Goal: Task Accomplishment & Management: Complete application form

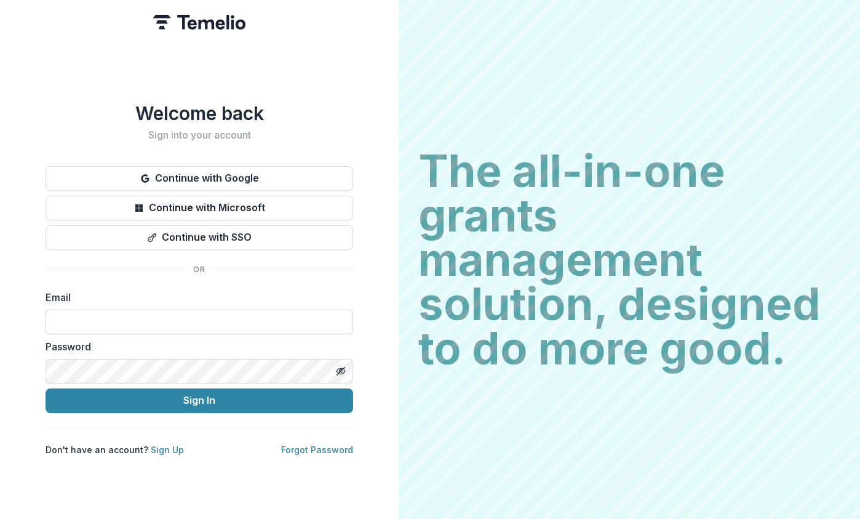
click at [238, 321] on input at bounding box center [200, 322] width 308 height 25
type input "**********"
click at [46, 388] on button "Sign In" at bounding box center [200, 400] width 308 height 25
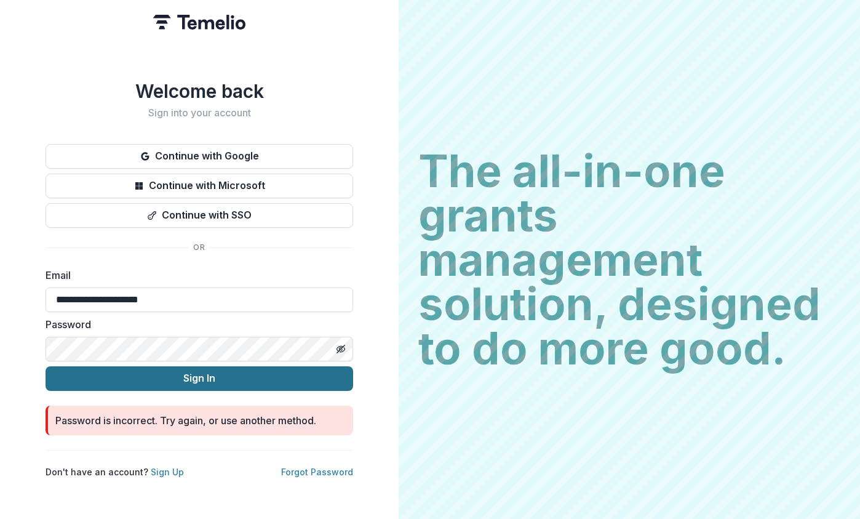
click at [86, 374] on button "Sign In" at bounding box center [200, 378] width 308 height 25
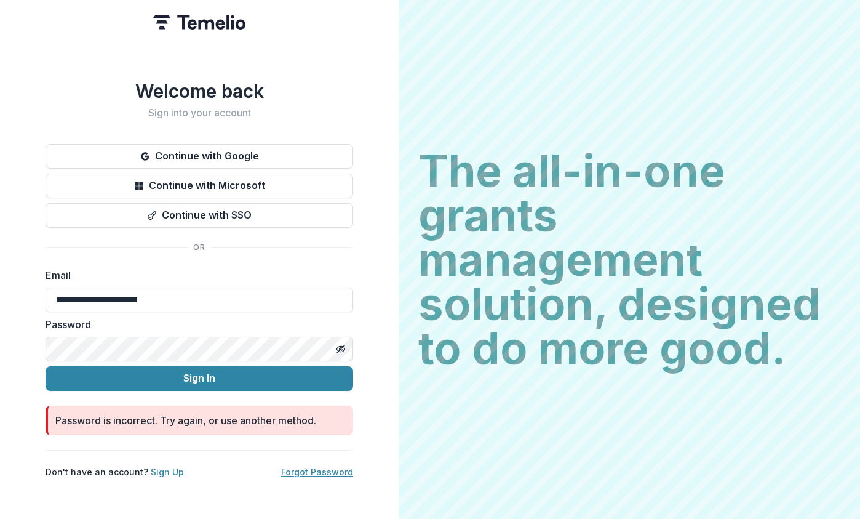
click at [295, 469] on link "Forgot Password" at bounding box center [317, 471] width 72 height 10
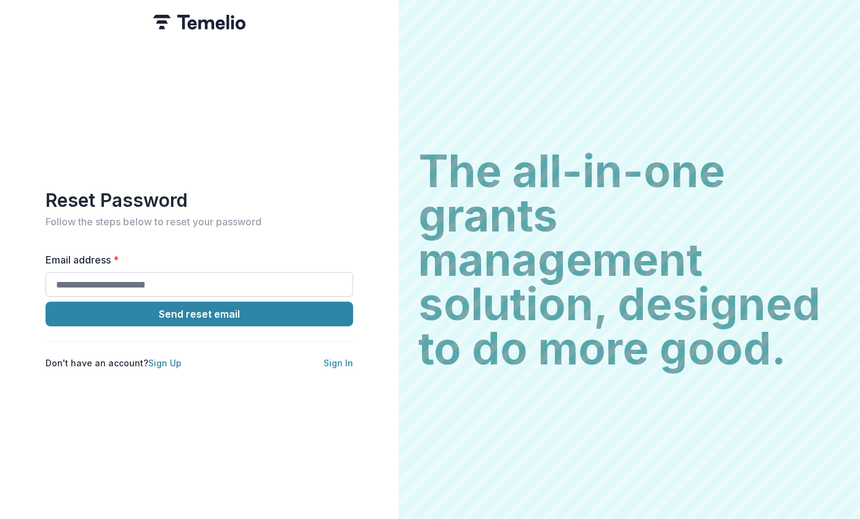
click at [211, 276] on input "Email address *" at bounding box center [200, 284] width 308 height 25
type input "**********"
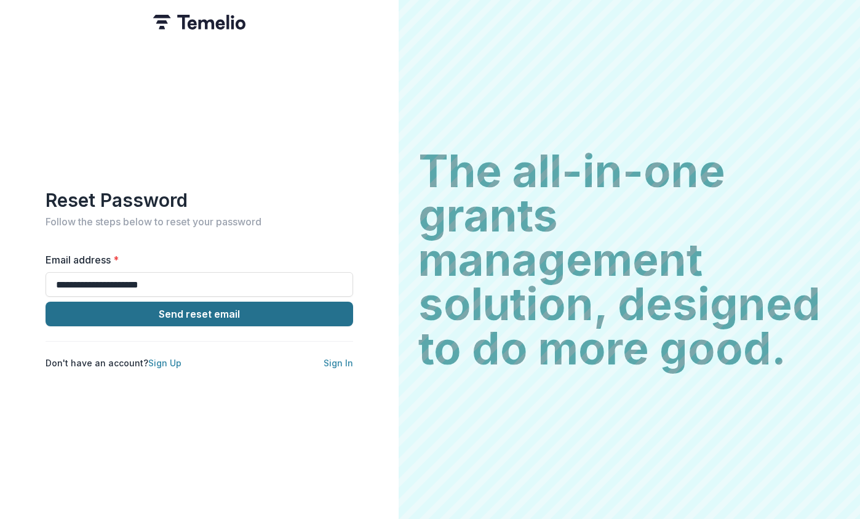
click at [265, 310] on button "Send reset email" at bounding box center [200, 314] width 308 height 25
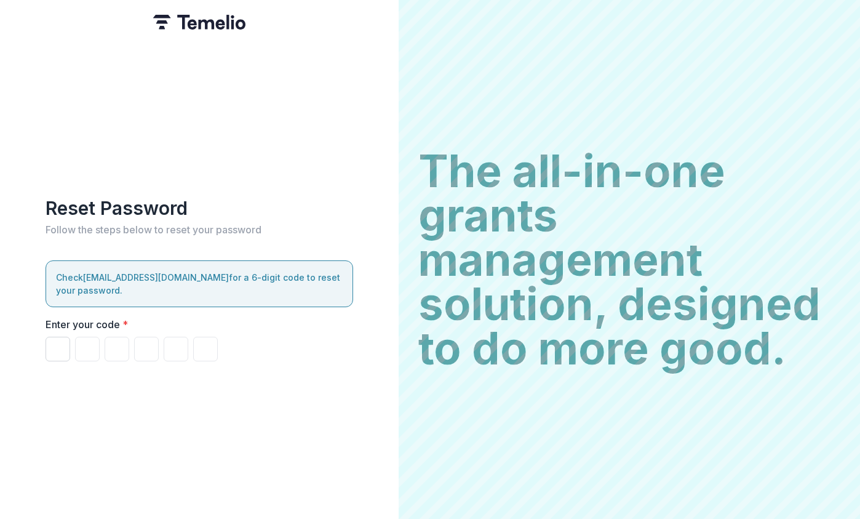
click at [56, 347] on input "Please enter your pin code" at bounding box center [58, 349] width 25 height 25
type input "*"
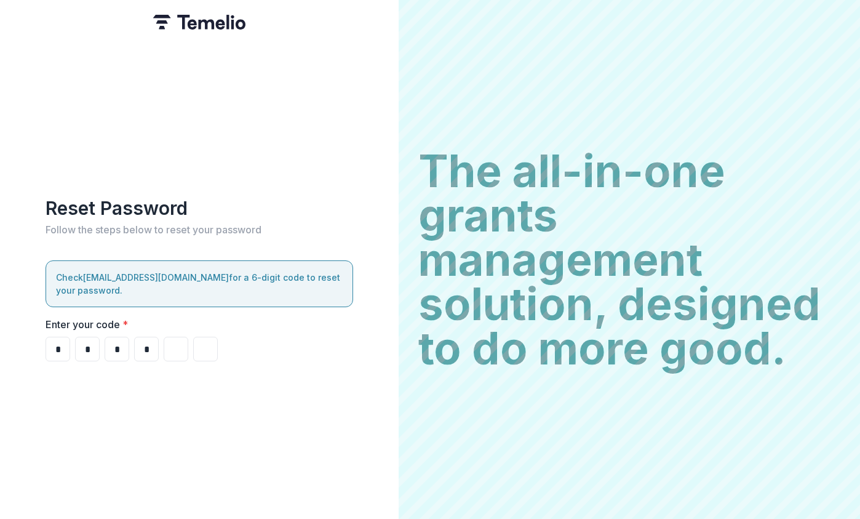
type input "*"
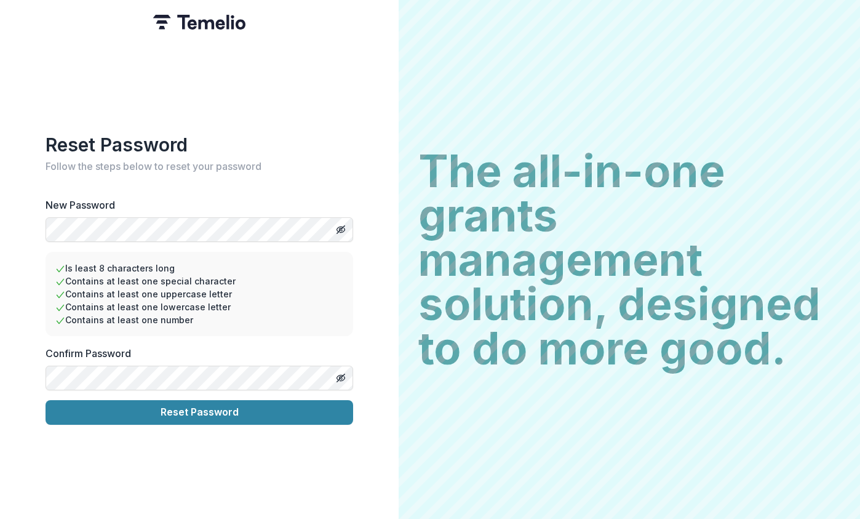
click at [46, 400] on button "Reset Password" at bounding box center [200, 412] width 308 height 25
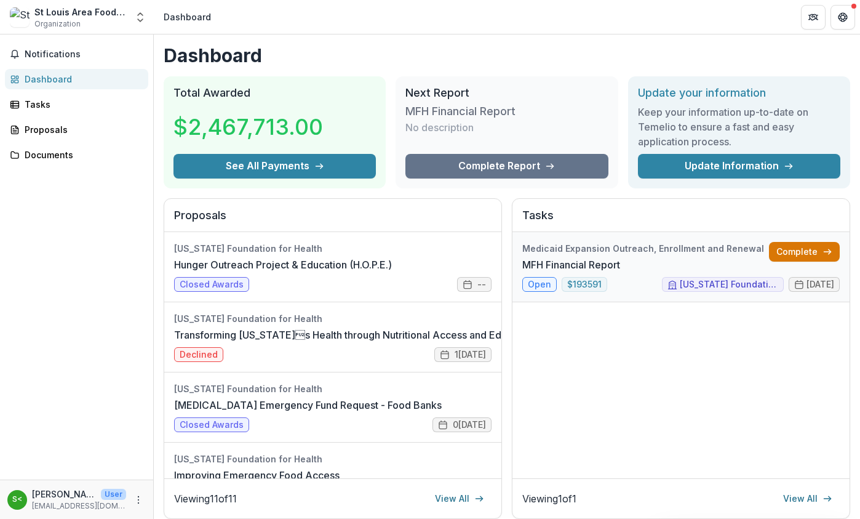
click at [805, 247] on link "Complete" at bounding box center [804, 252] width 71 height 20
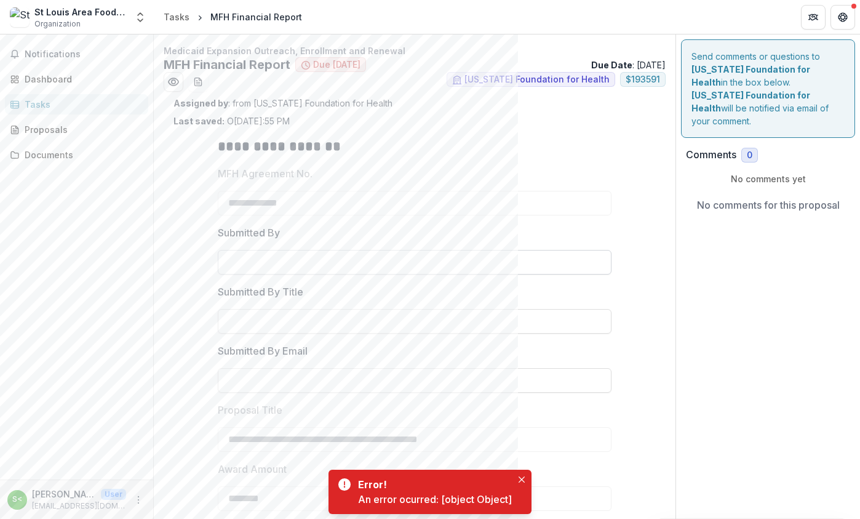
click at [486, 272] on input "Submitted By" at bounding box center [415, 262] width 394 height 25
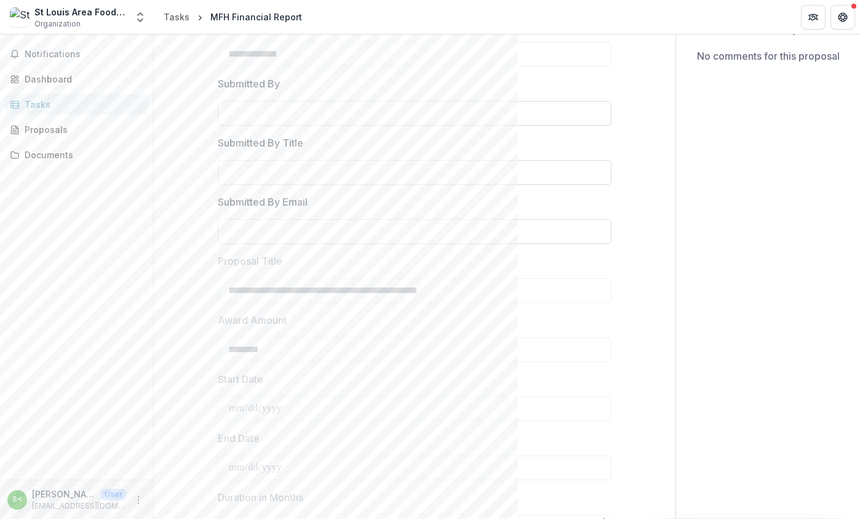
scroll to position [126, 0]
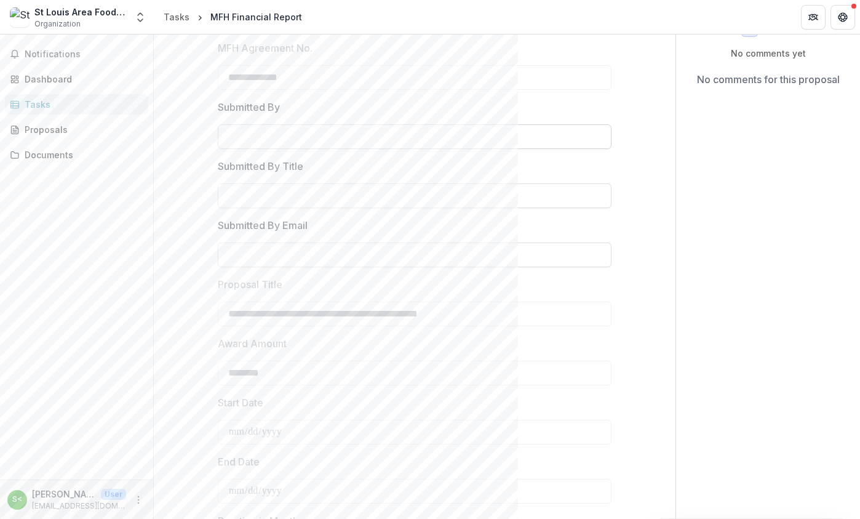
click at [334, 137] on input "Submitted By" at bounding box center [415, 136] width 394 height 25
type input "**********"
click at [399, 191] on input "Submitted By Title" at bounding box center [415, 195] width 394 height 25
type input "**********"
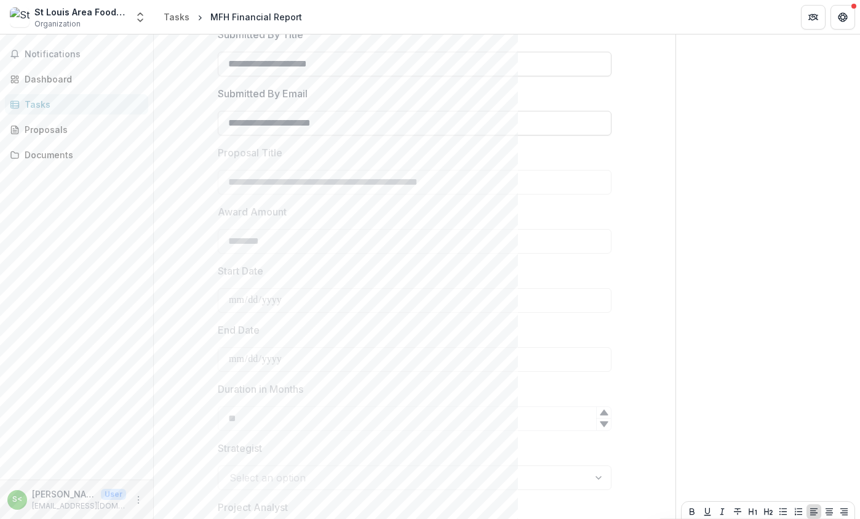
scroll to position [372, 0]
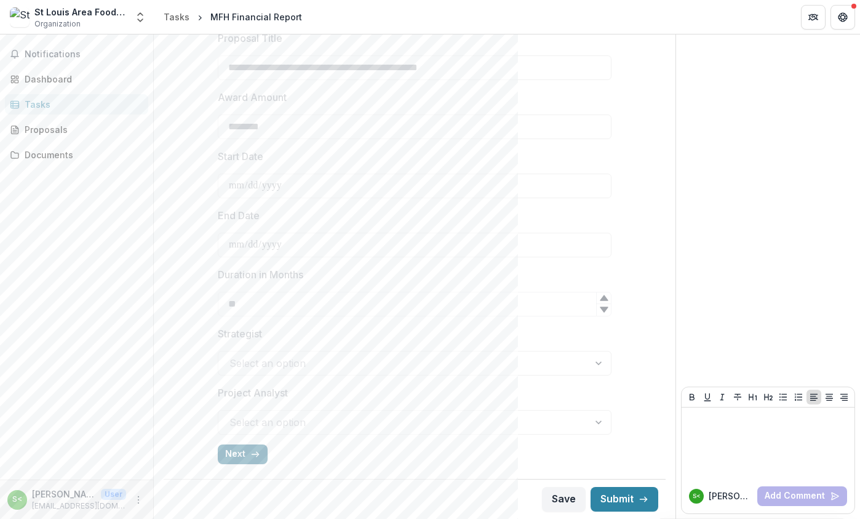
click at [223, 456] on button "Next" at bounding box center [243, 454] width 50 height 20
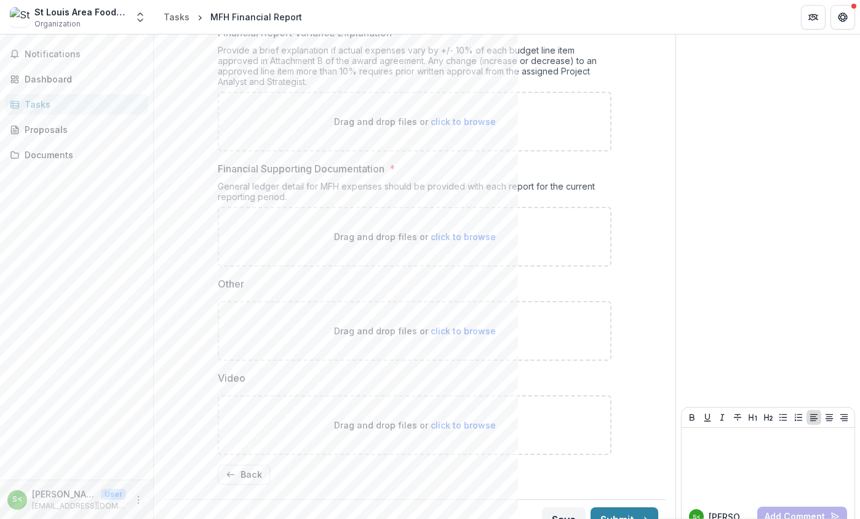
scroll to position [454, 0]
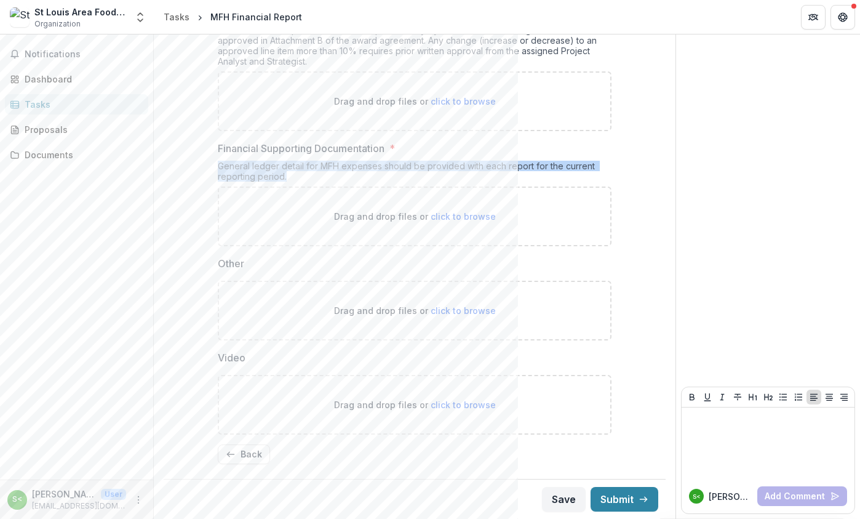
drag, startPoint x: 289, startPoint y: 179, endPoint x: 215, endPoint y: 164, distance: 75.4
click at [215, 164] on div "**********" at bounding box center [415, 74] width 414 height 800
copy div "General ledger detail for MFH expenses should be provided with each report for …"
click at [566, 497] on button "Save" at bounding box center [564, 499] width 44 height 25
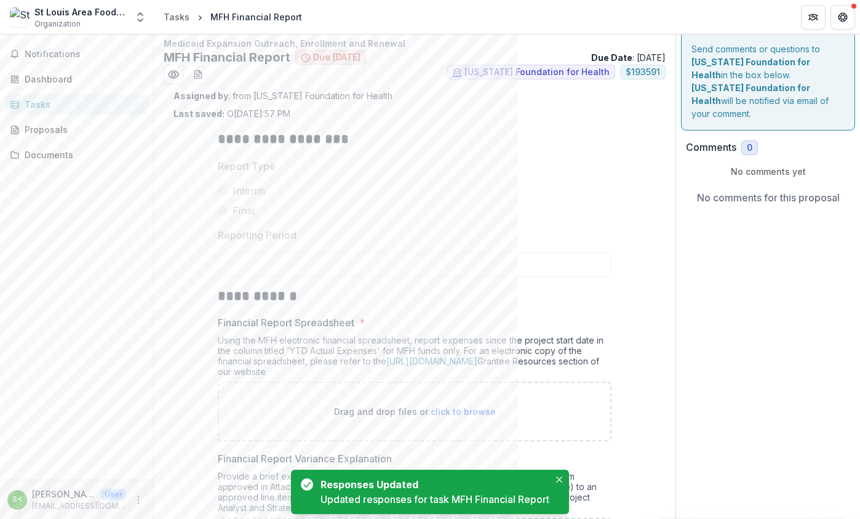
scroll to position [0, 0]
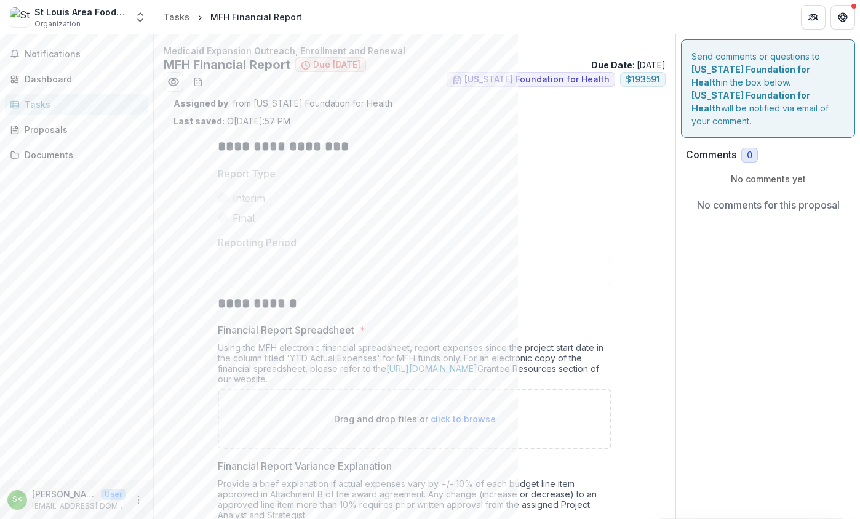
click at [48, 106] on div "Tasks" at bounding box center [82, 104] width 114 height 13
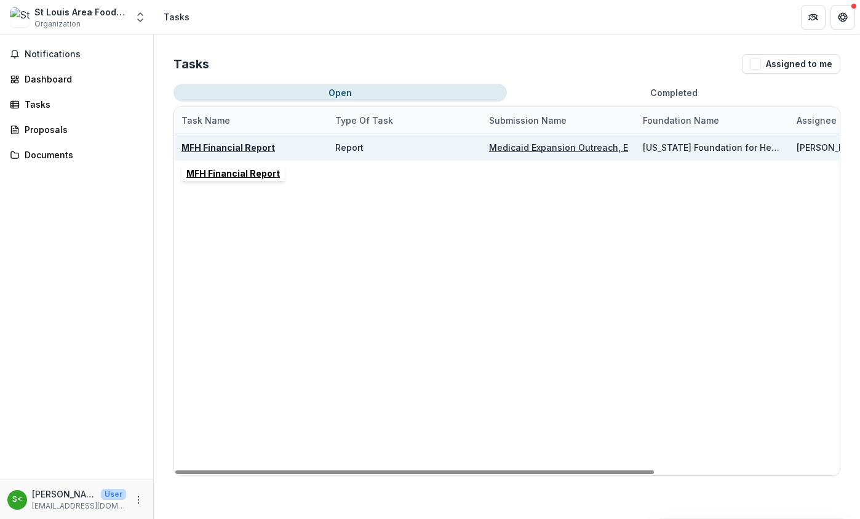
click at [240, 146] on u "MFH Financial Report" at bounding box center [229, 147] width 94 height 10
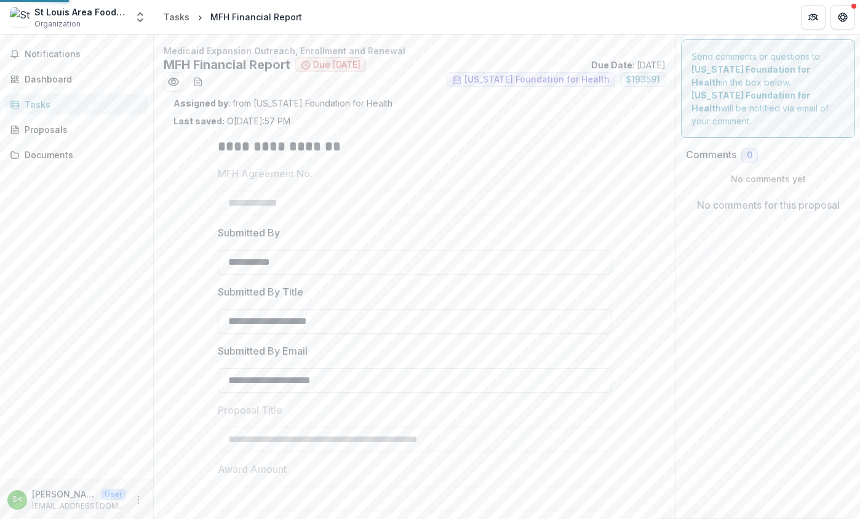
type input "********"
click at [53, 129] on div "Proposals" at bounding box center [82, 129] width 114 height 13
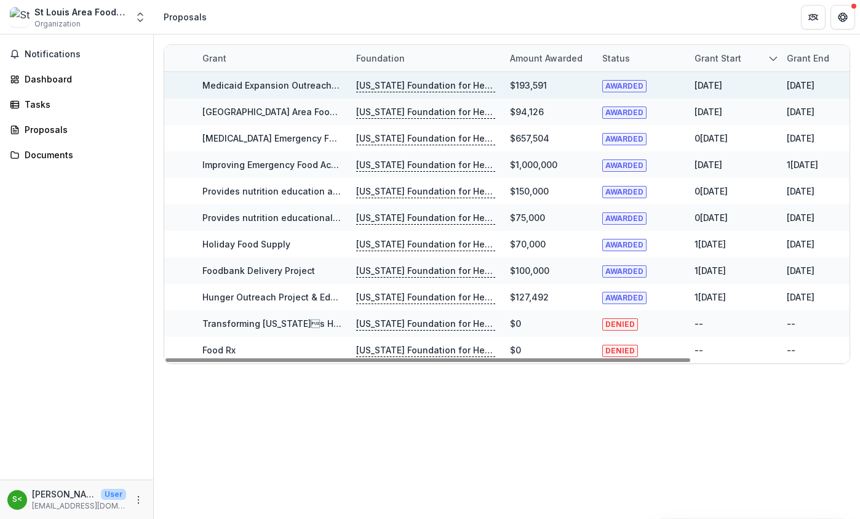
click at [244, 82] on link "Medicaid Expansion Outreach, Enrollment and Renewal" at bounding box center [321, 85] width 239 height 10
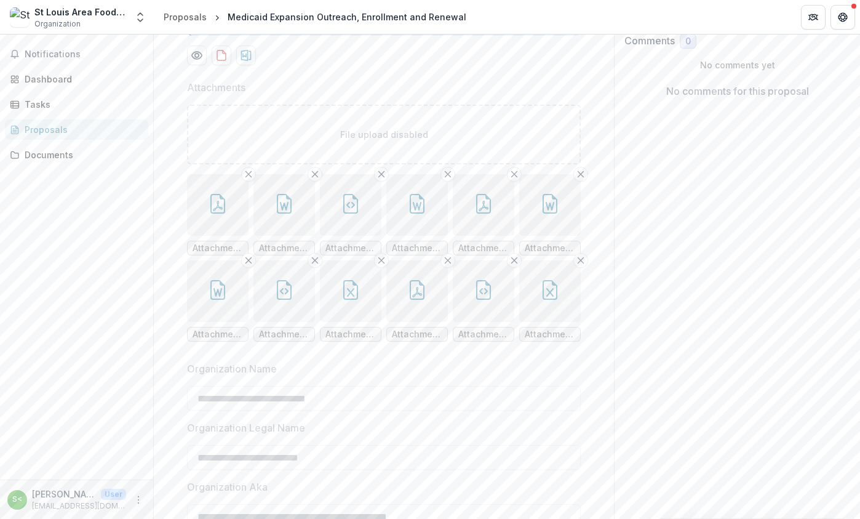
scroll to position [246, 0]
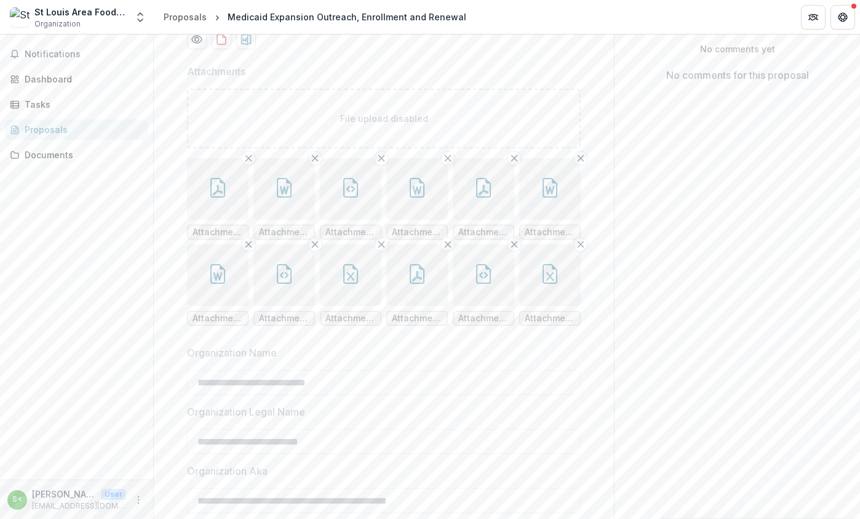
click at [202, 220] on button "button" at bounding box center [218, 189] width 62 height 62
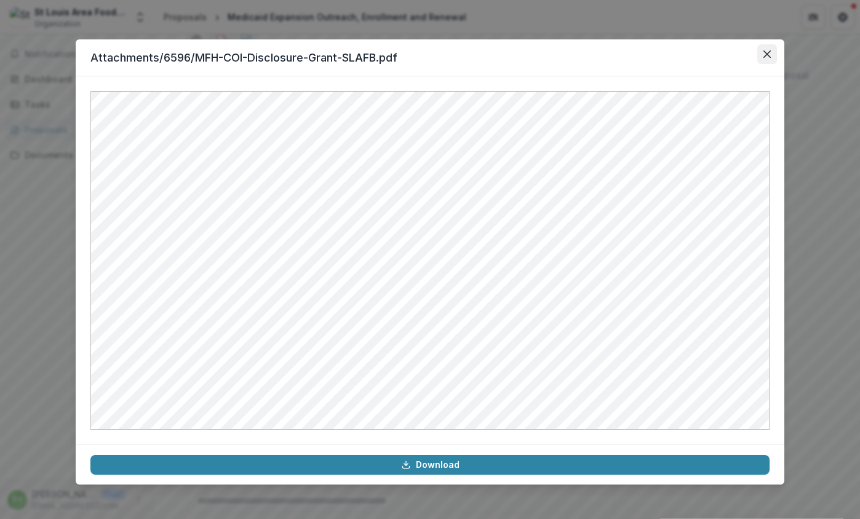
click at [772, 50] on button "Close" at bounding box center [768, 54] width 20 height 20
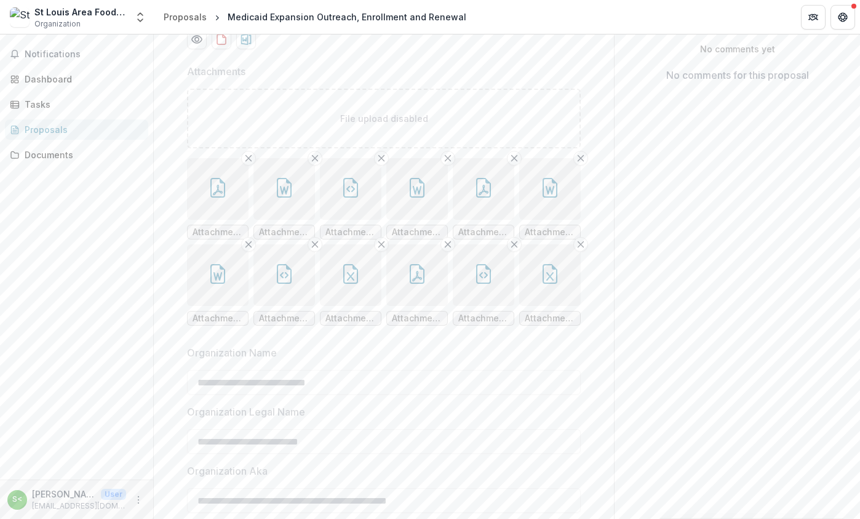
click at [294, 220] on button "button" at bounding box center [285, 189] width 62 height 62
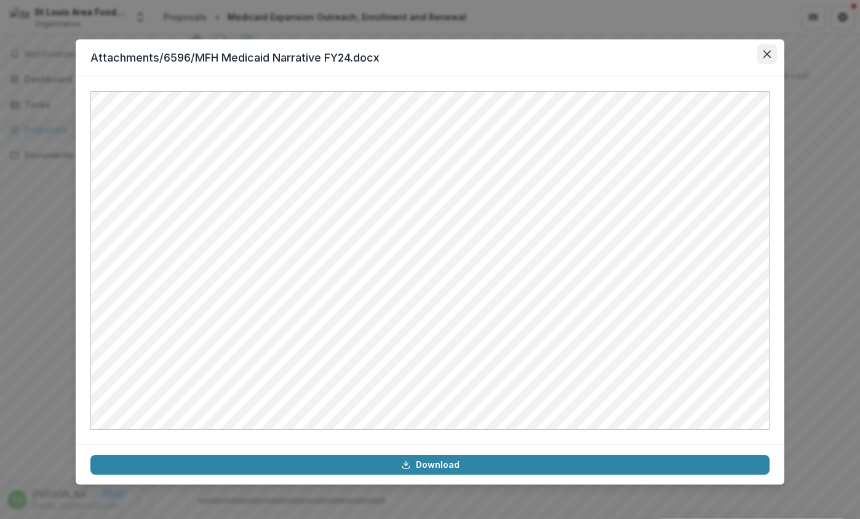
click at [769, 54] on icon "Close" at bounding box center [767, 53] width 7 height 7
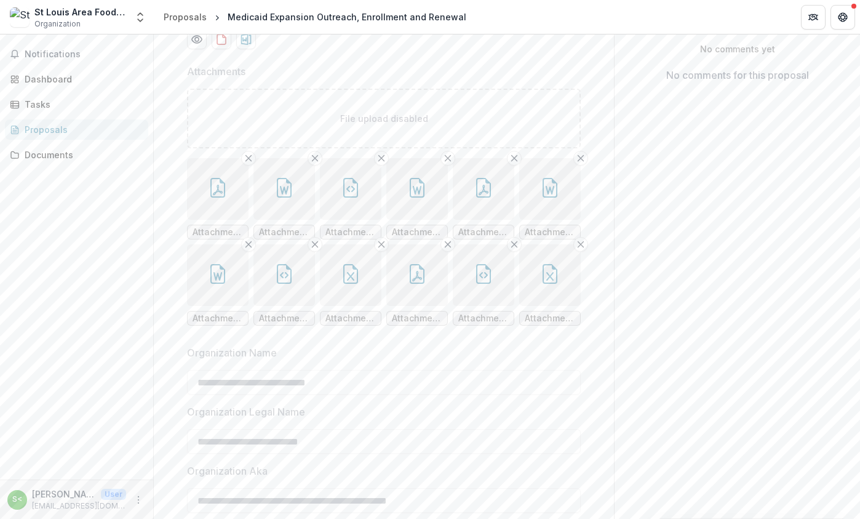
click at [341, 198] on icon "button" at bounding box center [351, 188] width 20 height 20
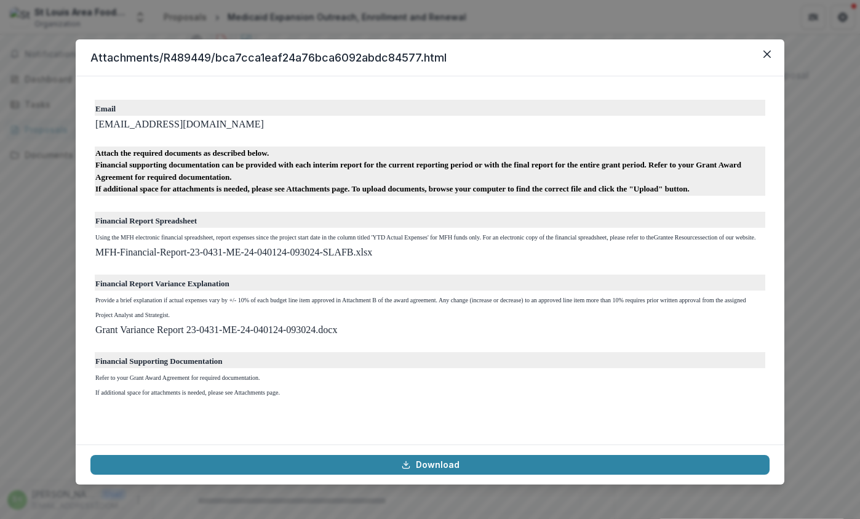
scroll to position [857, 0]
click at [766, 53] on icon "Close" at bounding box center [767, 53] width 7 height 7
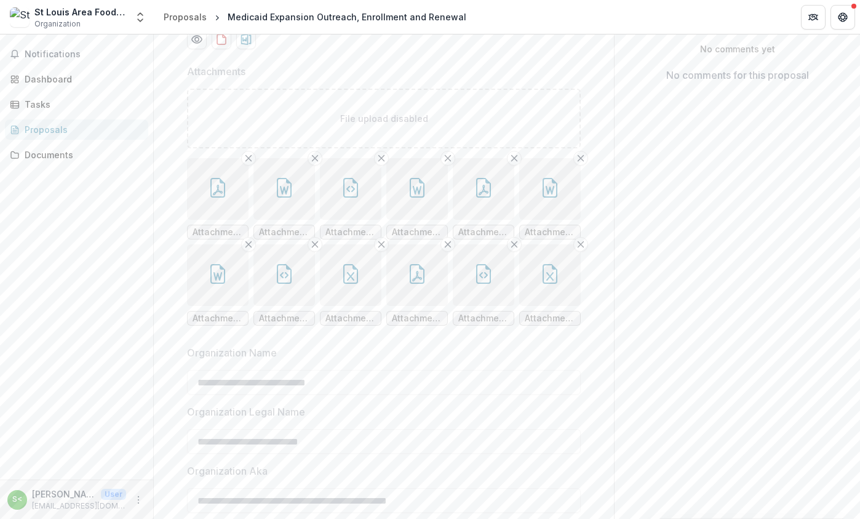
click at [404, 220] on button "button" at bounding box center [417, 189] width 62 height 62
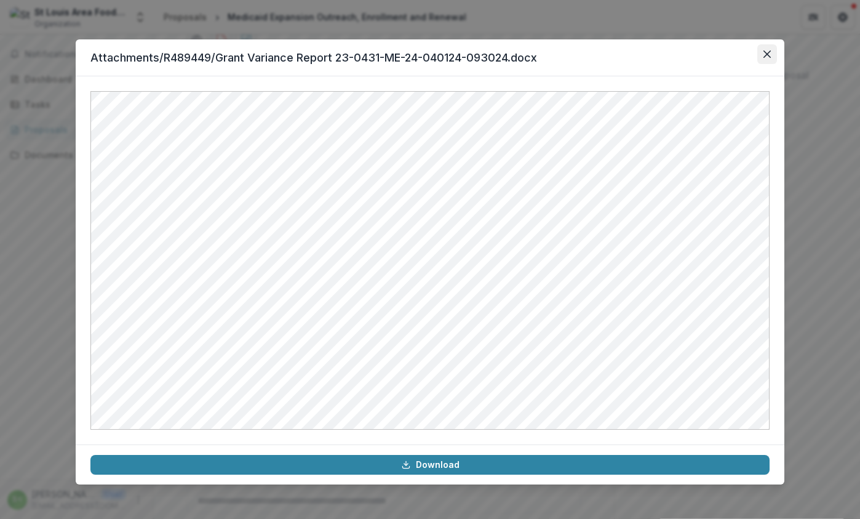
click at [770, 50] on button "Close" at bounding box center [768, 54] width 20 height 20
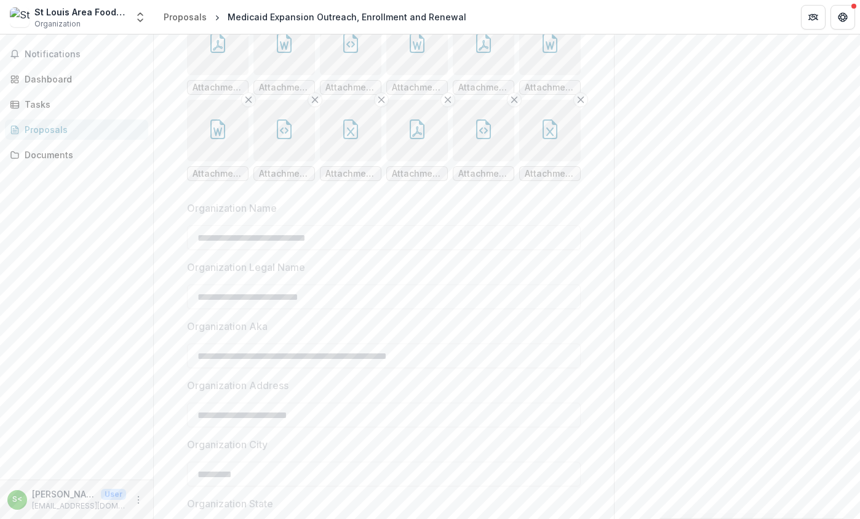
scroll to position [431, 0]
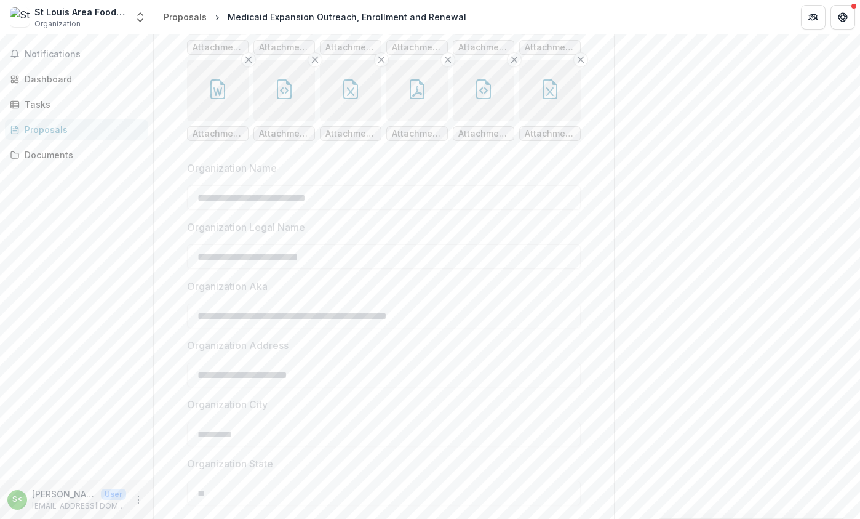
click at [533, 121] on button "button" at bounding box center [550, 91] width 62 height 62
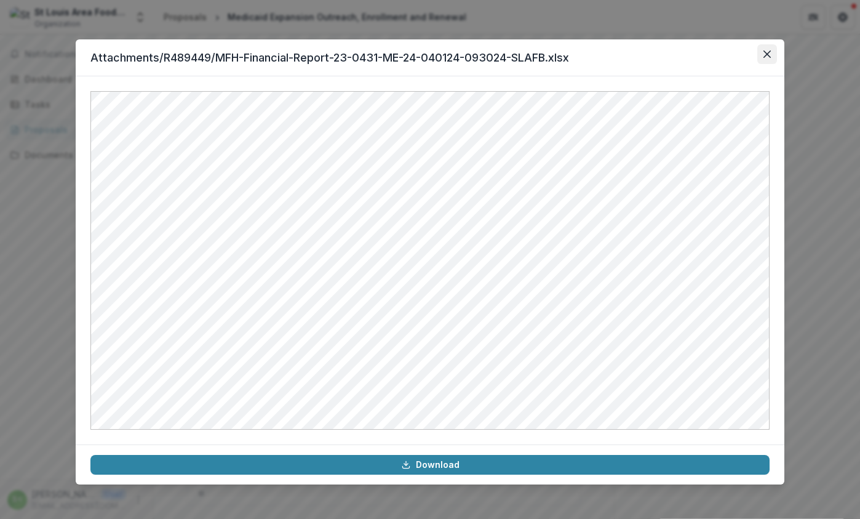
click at [767, 50] on button "Close" at bounding box center [768, 54] width 20 height 20
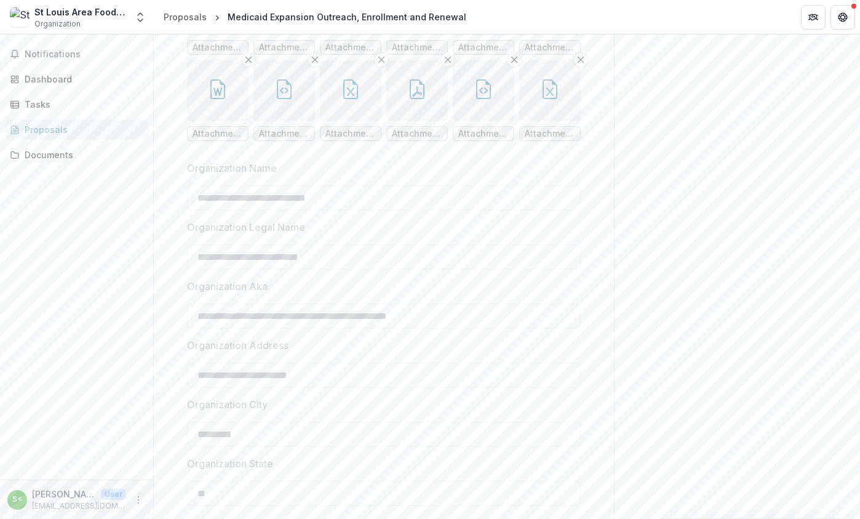
click at [556, 121] on button "button" at bounding box center [550, 91] width 62 height 62
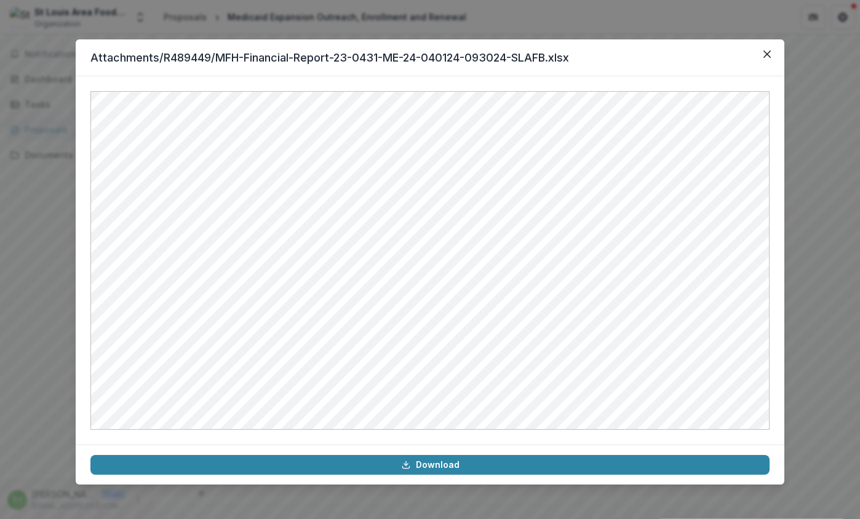
click at [766, 43] on header "Attachments/R489449/MFH-Financial-Report-23-0431-ME-24-040124-093024-SLAFB.xlsx" at bounding box center [430, 57] width 709 height 37
click at [769, 47] on button "Close" at bounding box center [768, 54] width 20 height 20
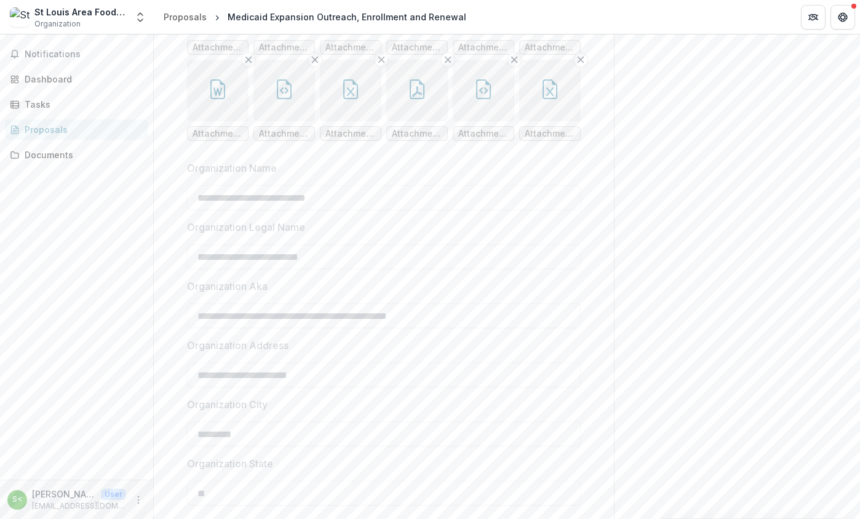
click at [491, 121] on button "button" at bounding box center [484, 91] width 62 height 62
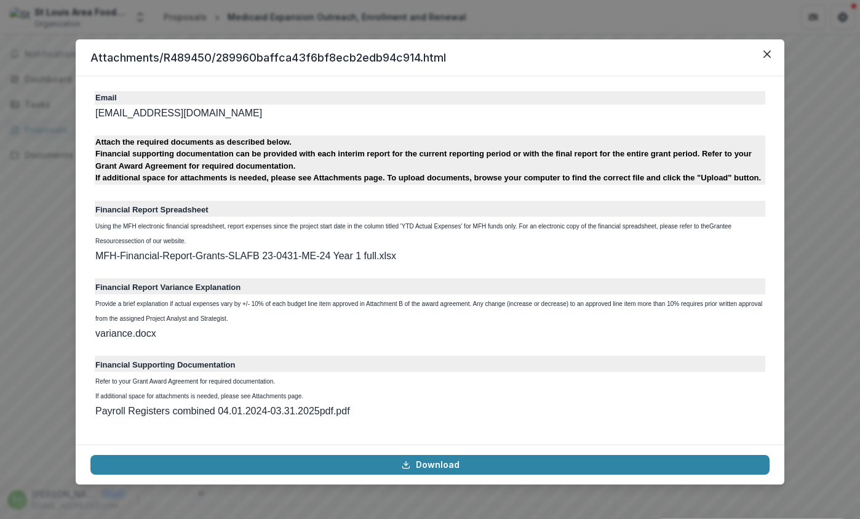
scroll to position [857, 0]
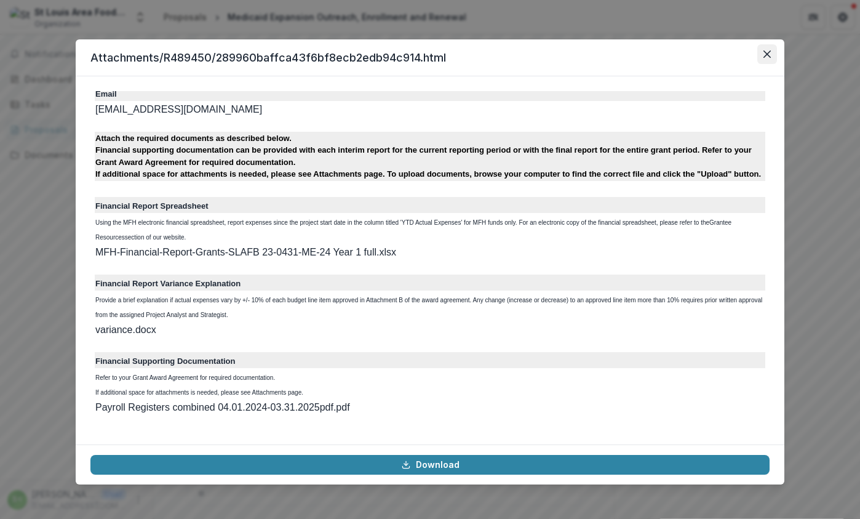
click at [770, 49] on button "Close" at bounding box center [768, 54] width 20 height 20
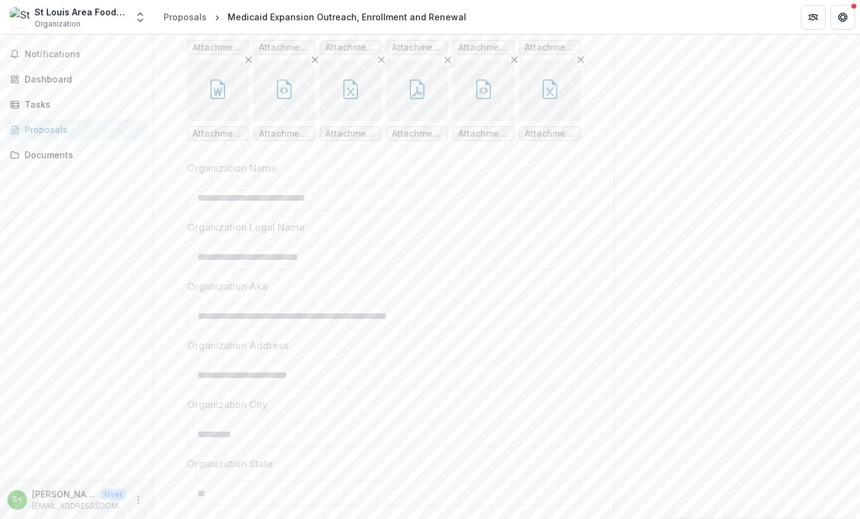
click at [432, 121] on button "button" at bounding box center [417, 91] width 62 height 62
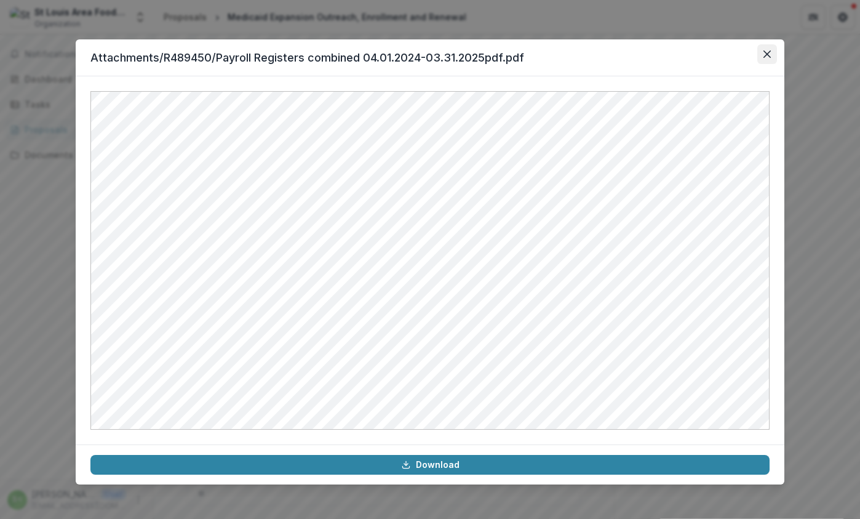
click at [774, 57] on button "Close" at bounding box center [768, 54] width 20 height 20
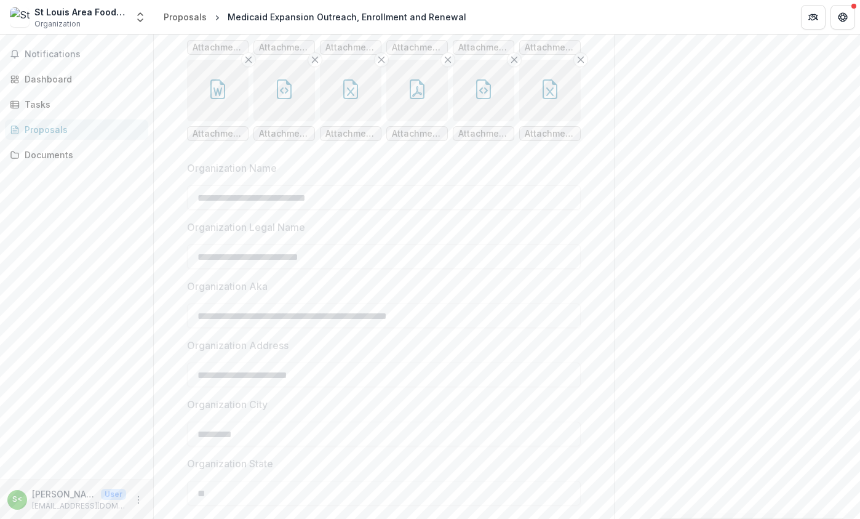
click at [417, 121] on button "button" at bounding box center [417, 91] width 62 height 62
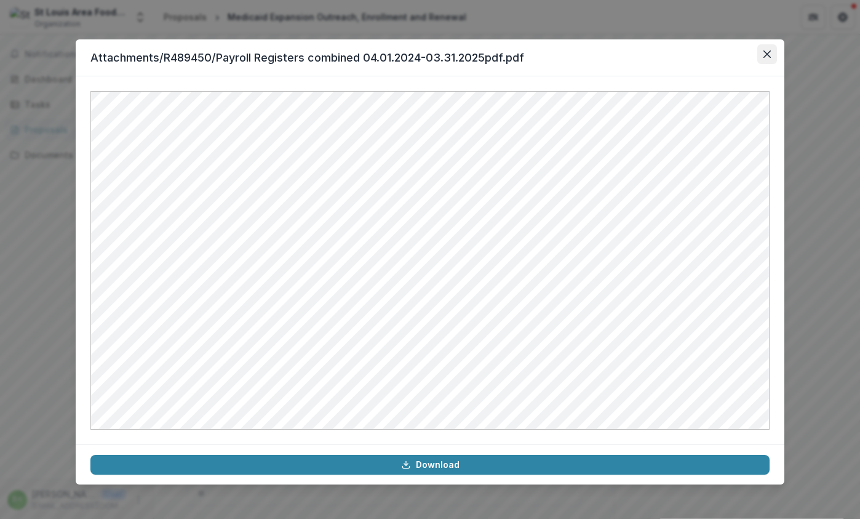
click at [769, 53] on icon "Close" at bounding box center [767, 53] width 7 height 7
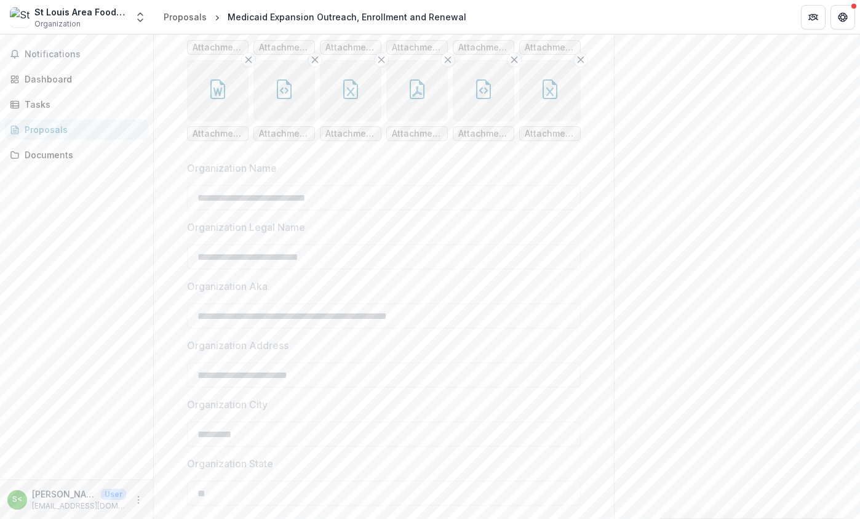
click at [271, 121] on button "button" at bounding box center [285, 91] width 62 height 62
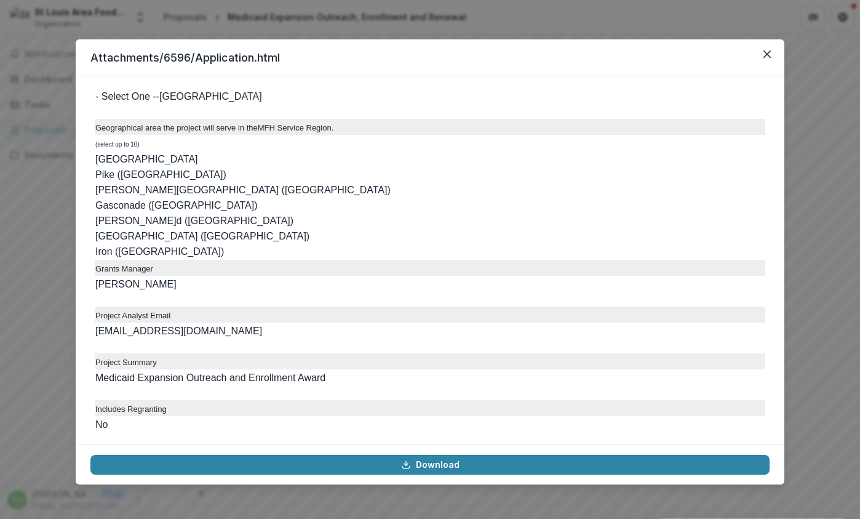
scroll to position [2584, 0]
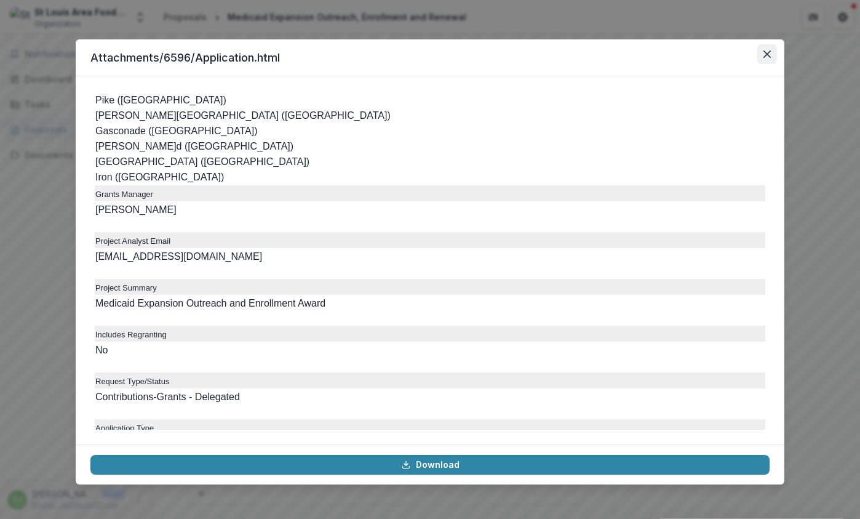
click at [766, 51] on icon "Close" at bounding box center [767, 53] width 7 height 7
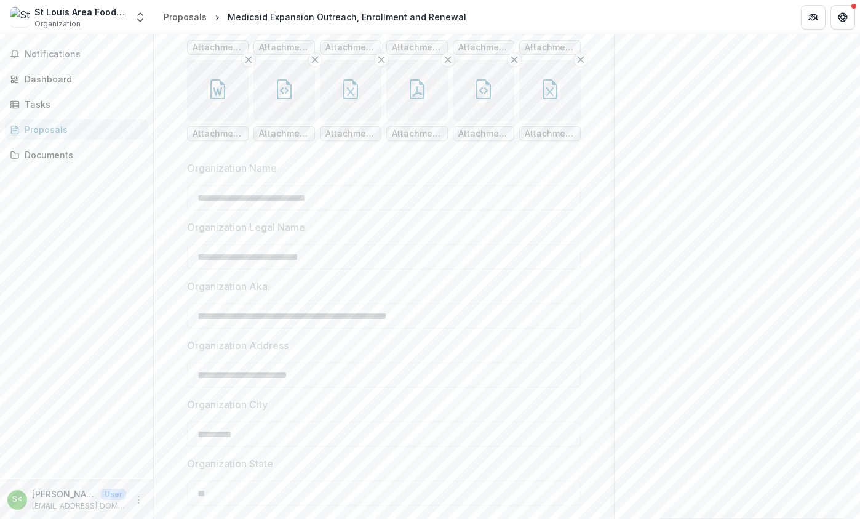
click at [535, 121] on button "button" at bounding box center [550, 91] width 62 height 62
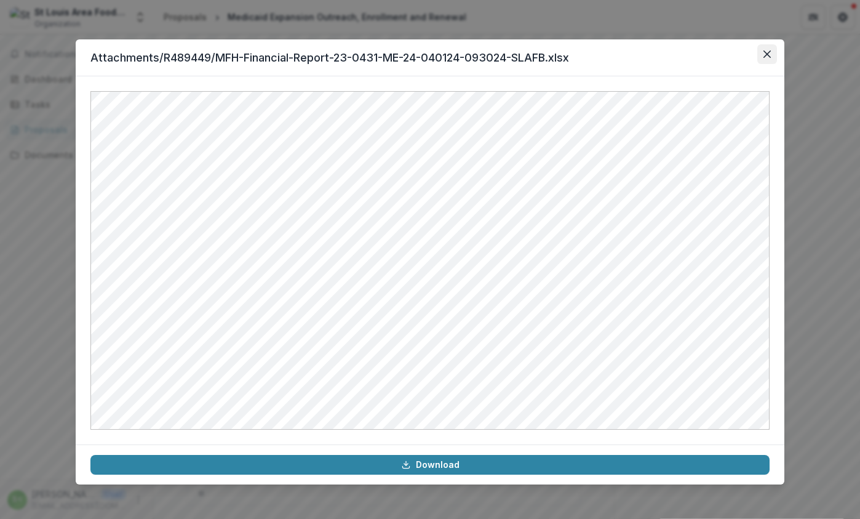
click at [772, 50] on button "Close" at bounding box center [768, 54] width 20 height 20
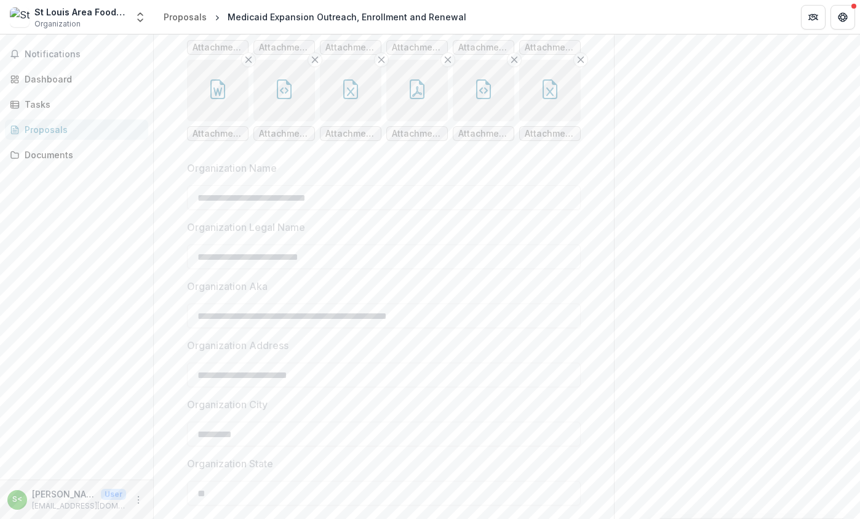
click at [404, 35] on button "button" at bounding box center [417, 5] width 62 height 62
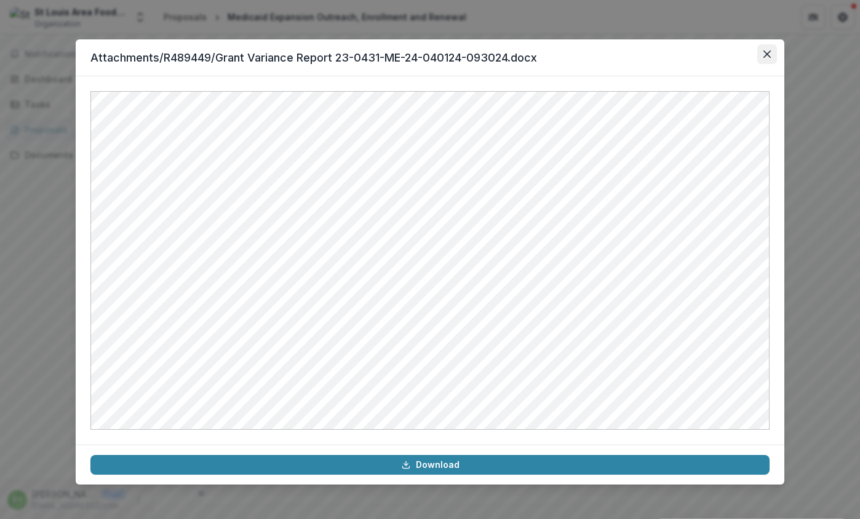
click at [770, 48] on button "Close" at bounding box center [768, 54] width 20 height 20
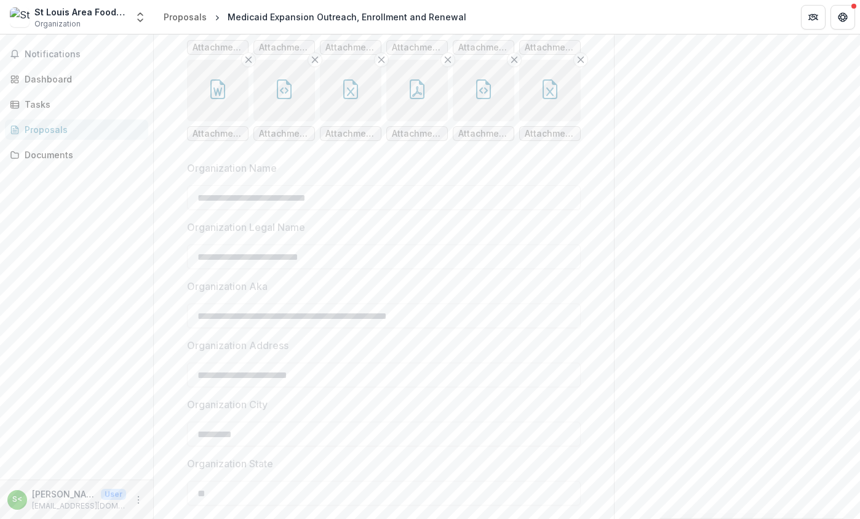
click at [486, 13] on icon "button" at bounding box center [484, 3] width 20 height 20
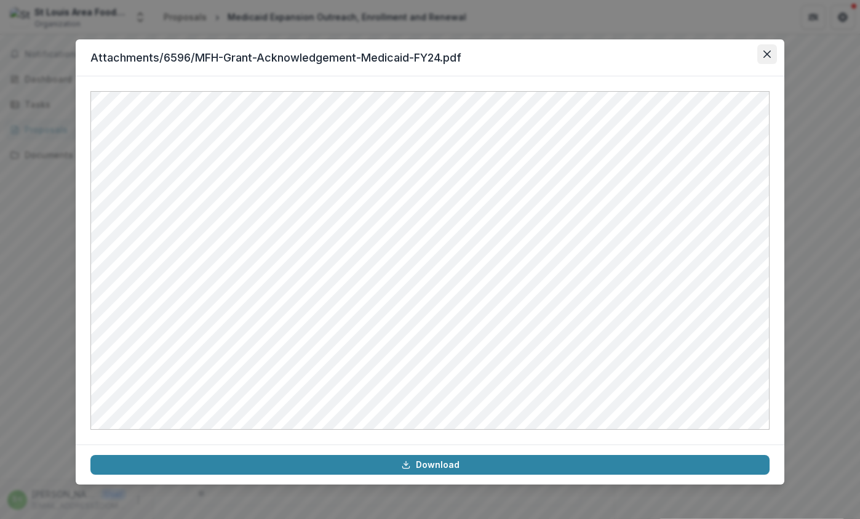
click at [762, 52] on button "Close" at bounding box center [768, 54] width 20 height 20
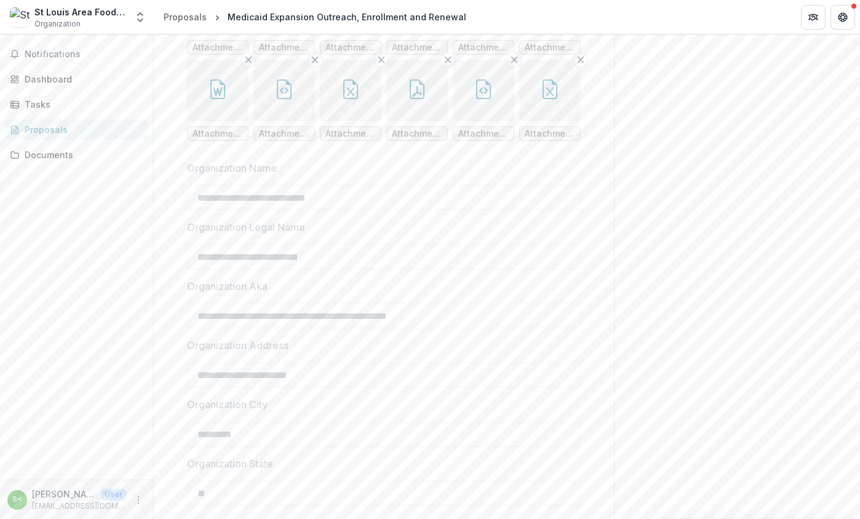
click at [215, 10] on icon "button" at bounding box center [218, 5] width 10 height 10
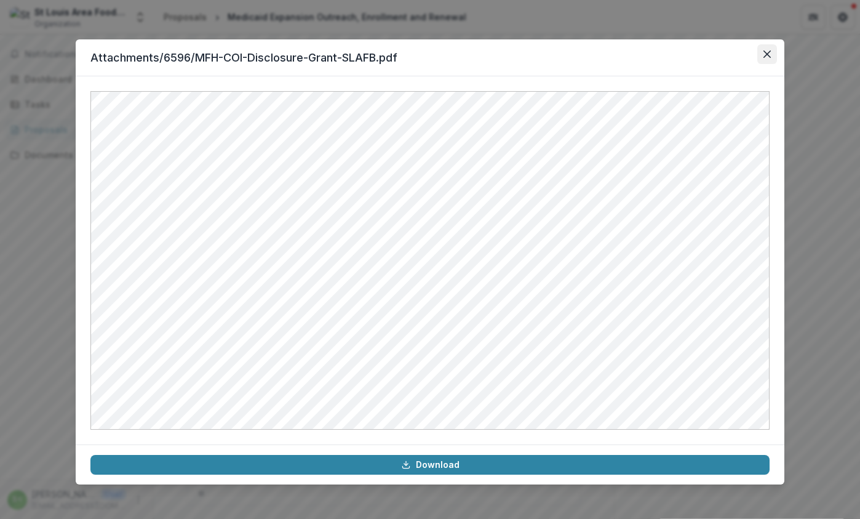
click at [762, 47] on button "Close" at bounding box center [768, 54] width 20 height 20
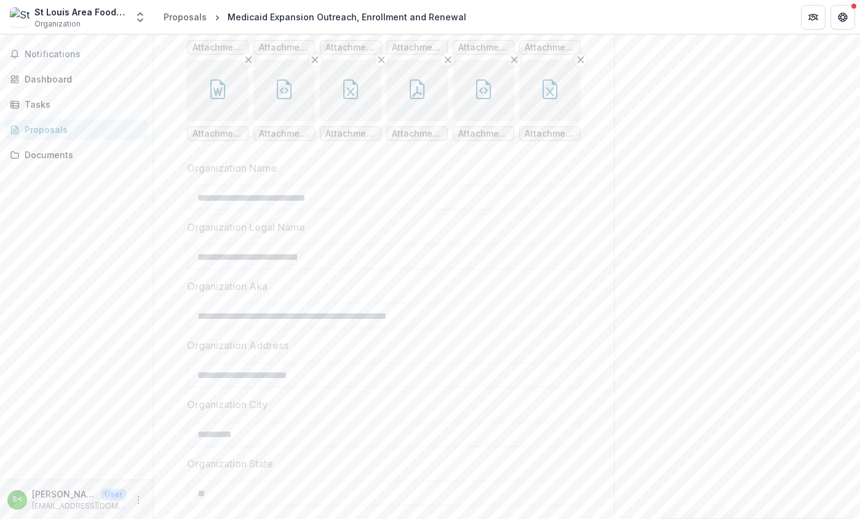
click at [286, 13] on icon "button" at bounding box center [284, 3] width 15 height 20
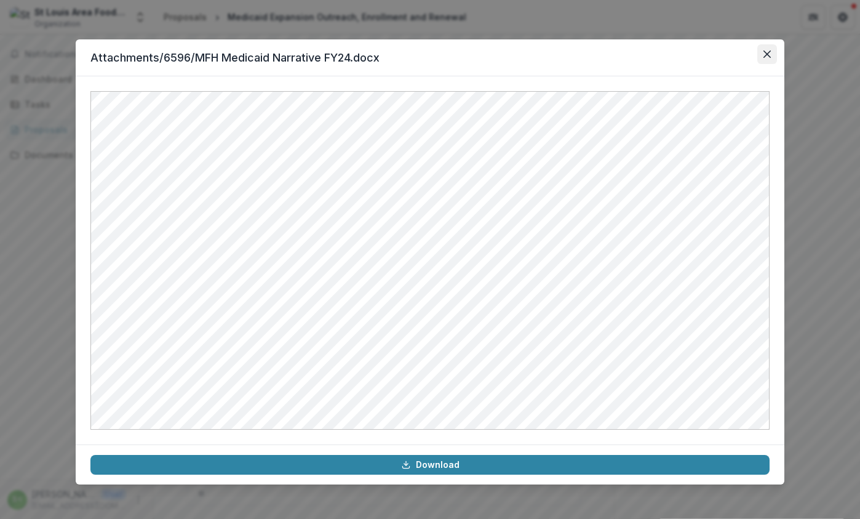
click at [771, 49] on button "Close" at bounding box center [768, 54] width 20 height 20
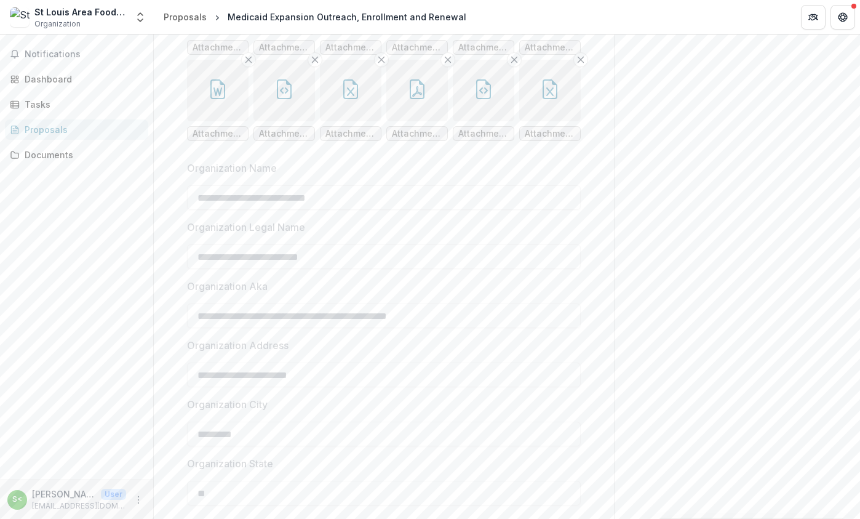
click at [348, 13] on icon "button" at bounding box center [351, 3] width 20 height 20
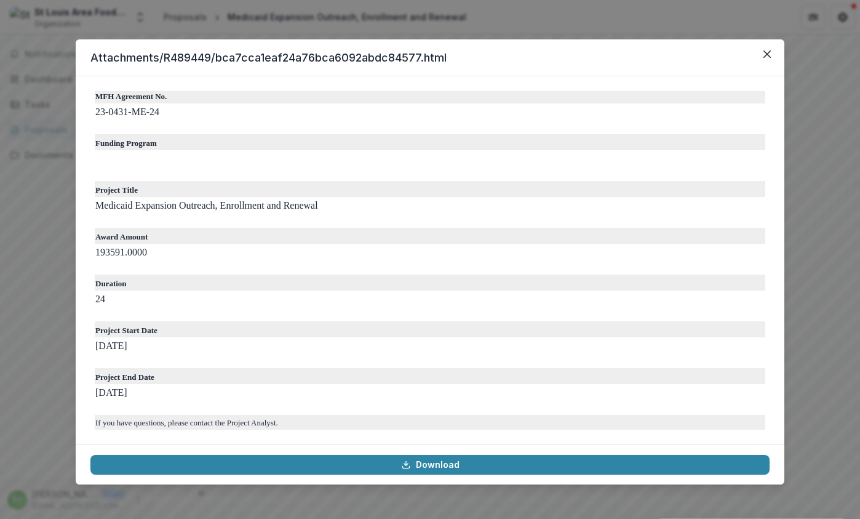
scroll to position [308, 0]
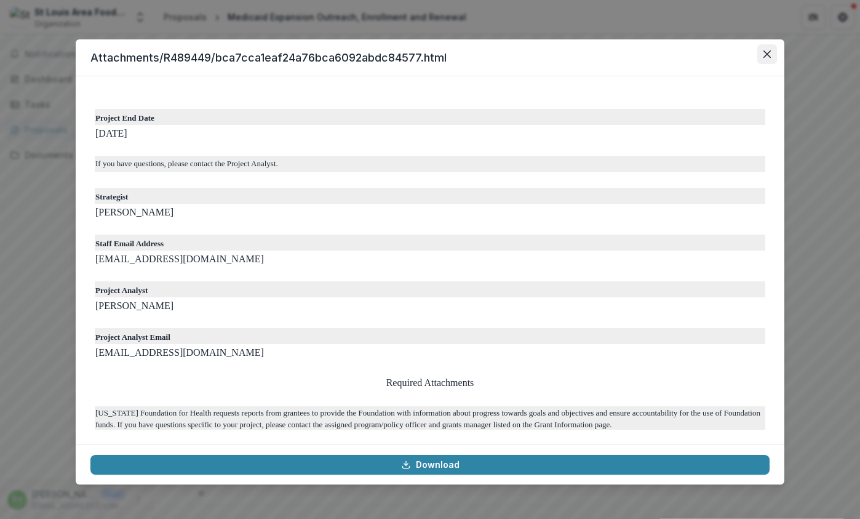
click at [771, 55] on button "Close" at bounding box center [768, 54] width 20 height 20
